Goal: Find specific page/section: Find specific page/section

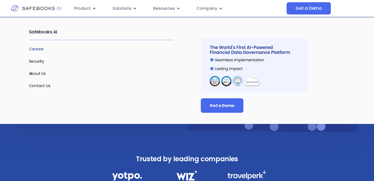
click at [29, 49] on link "Careers" at bounding box center [36, 49] width 15 height 6
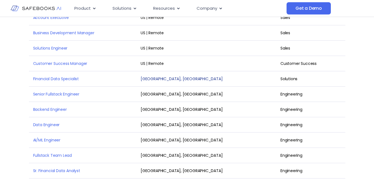
scroll to position [473, 0]
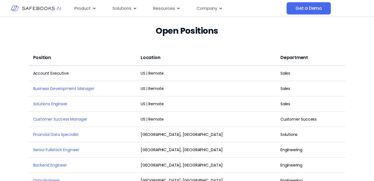
click at [54, 76] on link "Account Executive" at bounding box center [51, 73] width 36 height 6
